Goal: Use online tool/utility: Utilize a website feature to perform a specific function

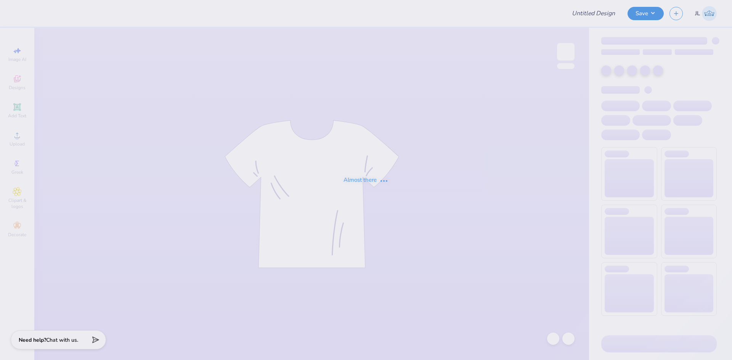
type input "Hips tee"
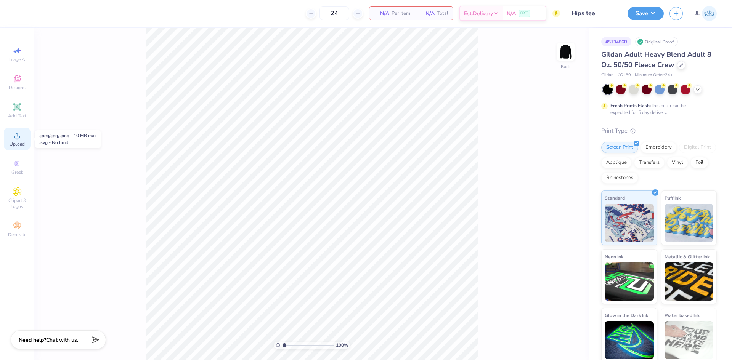
click at [21, 138] on icon at bounding box center [17, 135] width 9 height 9
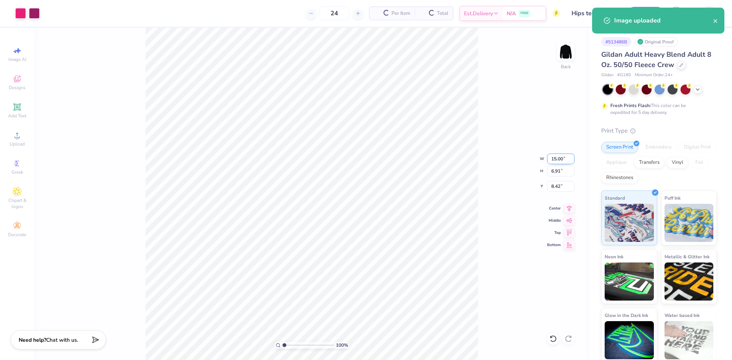
click at [556, 156] on input "15.00" at bounding box center [560, 159] width 27 height 11
type input "12.00"
type input "5.53"
click at [554, 188] on input "9.11" at bounding box center [560, 186] width 27 height 11
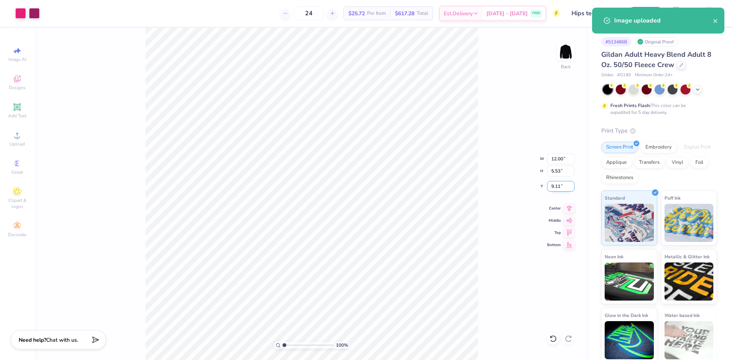
click at [554, 188] on input "9.11" at bounding box center [560, 186] width 27 height 11
type input "3.00"
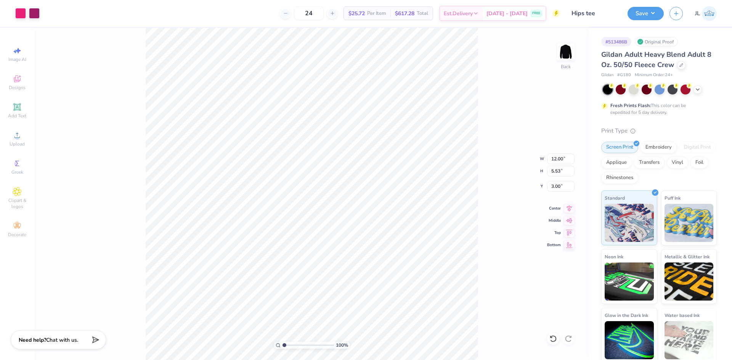
click at [504, 147] on div "100 % Back W 12.00 12.00 " H 5.53 5.53 " Y 3.00 3.00 " Center Middle Top Bottom" at bounding box center [311, 194] width 554 height 332
